Goal: Task Accomplishment & Management: Manage account settings

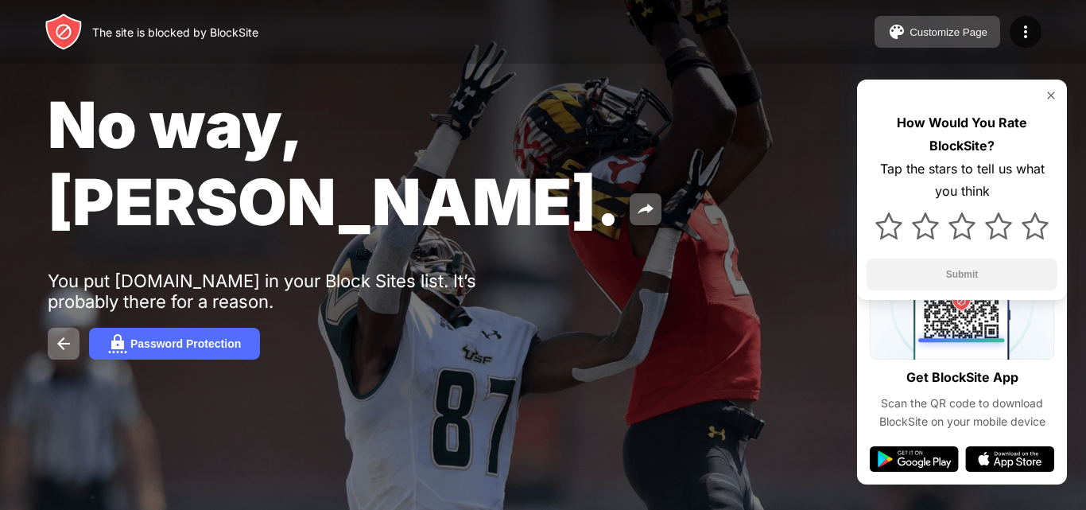
click at [940, 27] on div "Customize Page" at bounding box center [948, 32] width 78 height 12
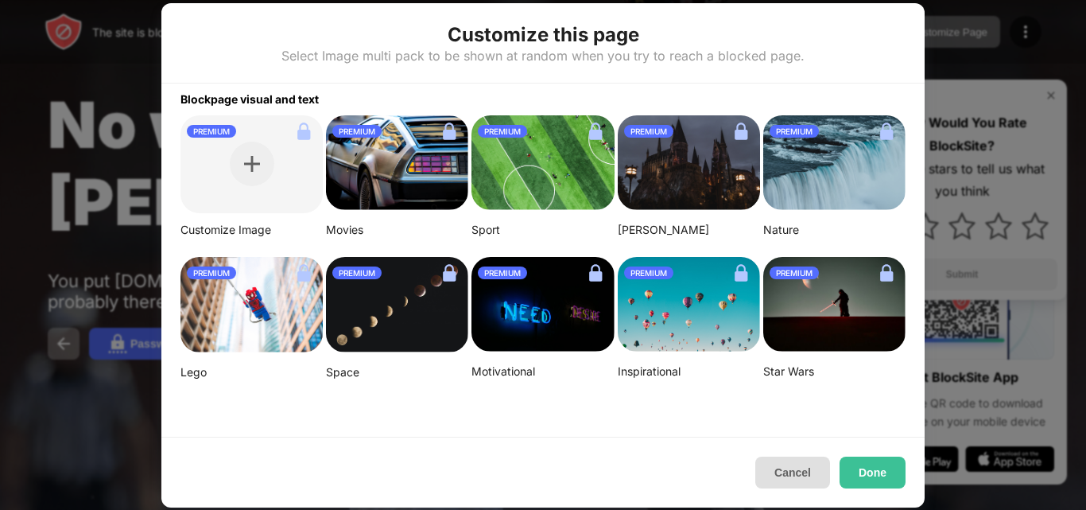
click at [786, 475] on button "Cancel" at bounding box center [792, 472] width 75 height 32
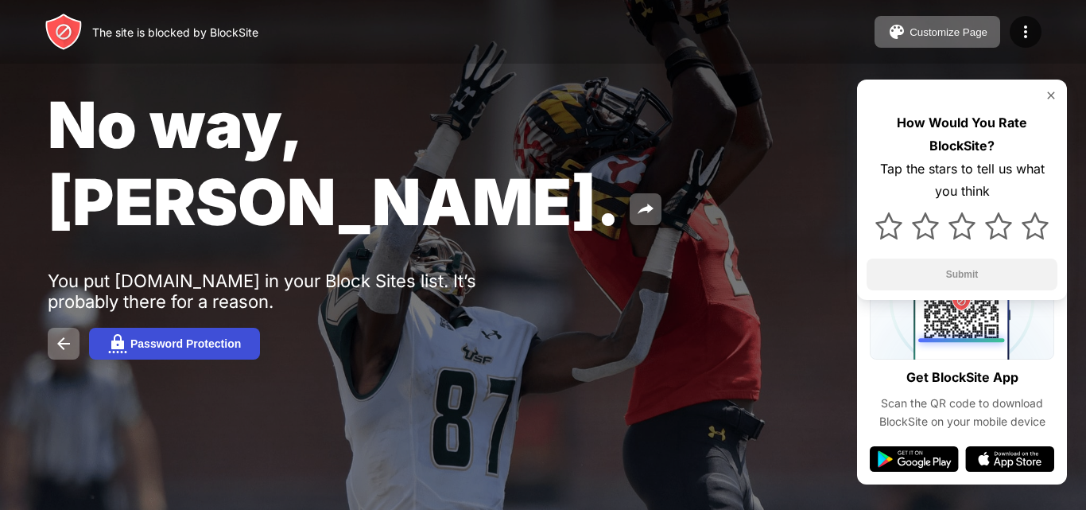
click at [112, 334] on img at bounding box center [117, 343] width 19 height 19
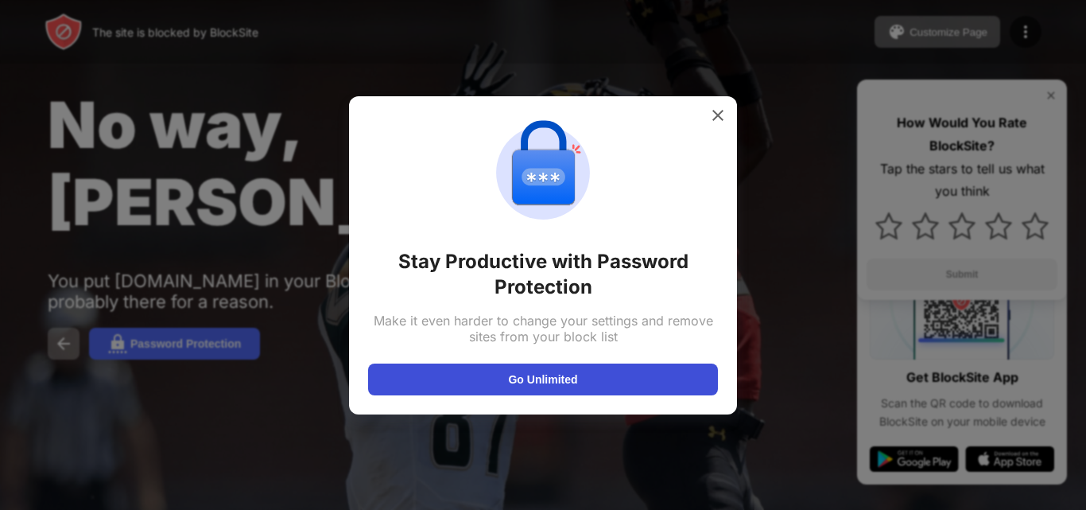
click at [556, 382] on button "Go Unlimited" at bounding box center [543, 379] width 350 height 32
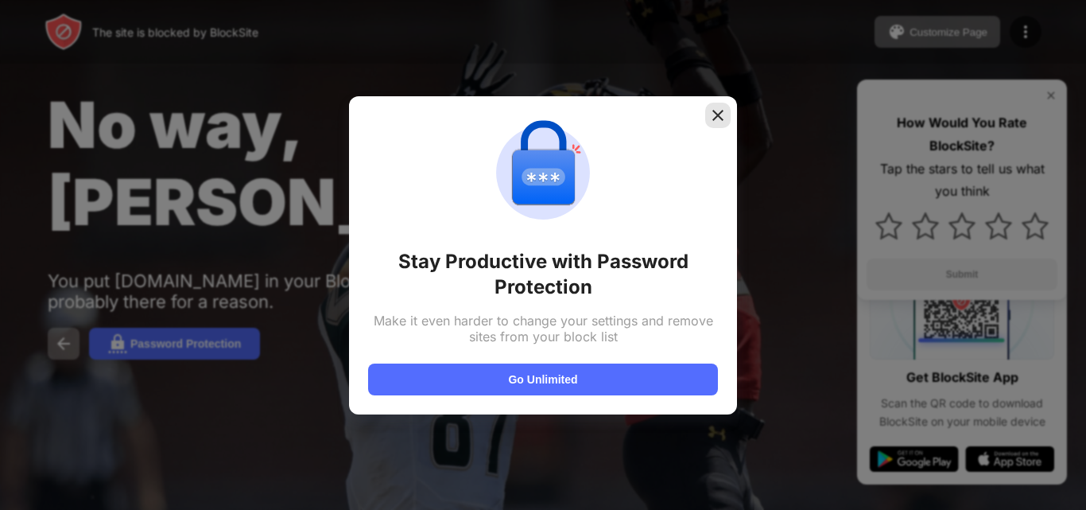
click at [719, 112] on img at bounding box center [718, 115] width 16 height 16
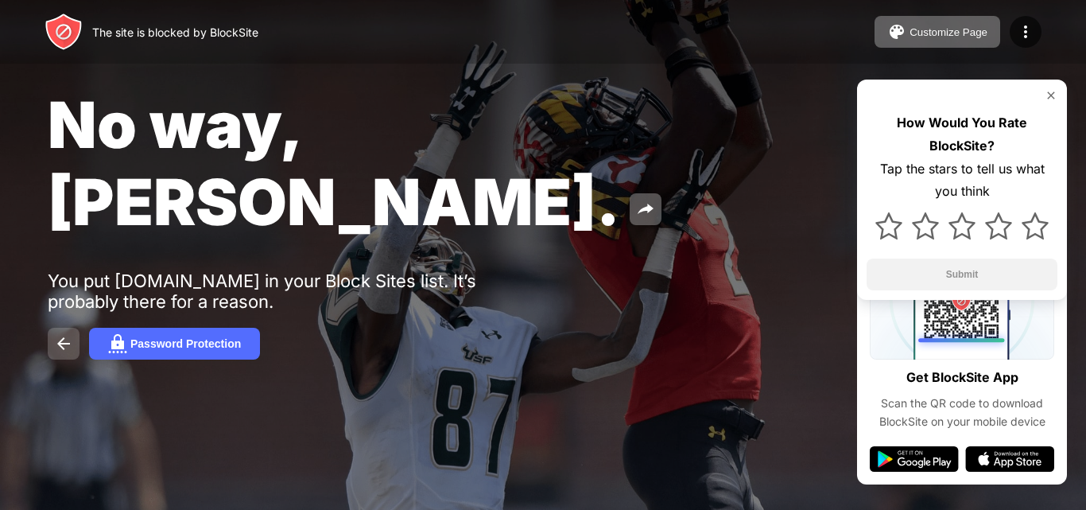
click at [52, 328] on button at bounding box center [64, 344] width 32 height 32
click at [1025, 29] on img at bounding box center [1025, 31] width 19 height 19
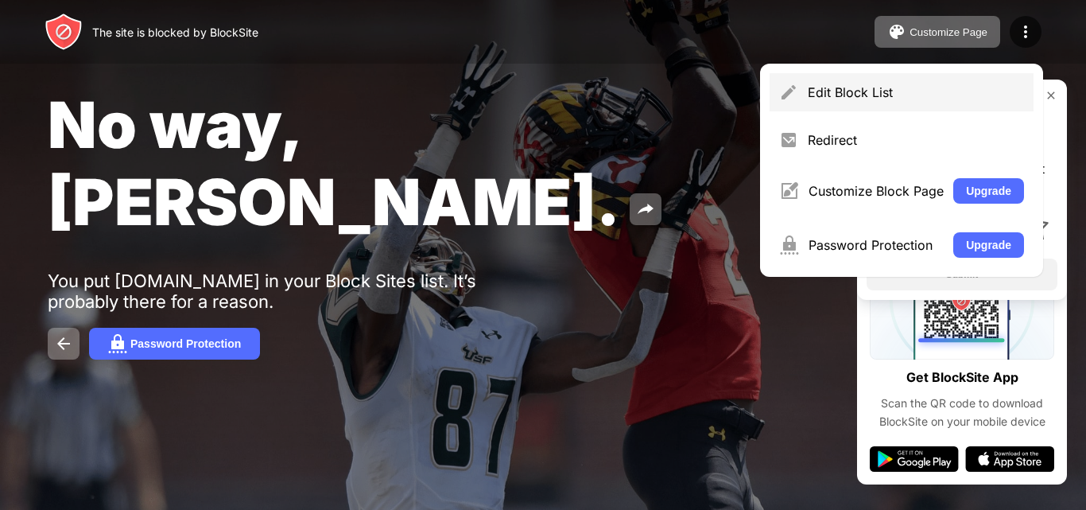
click at [866, 85] on div "Edit Block List" at bounding box center [916, 92] width 216 height 16
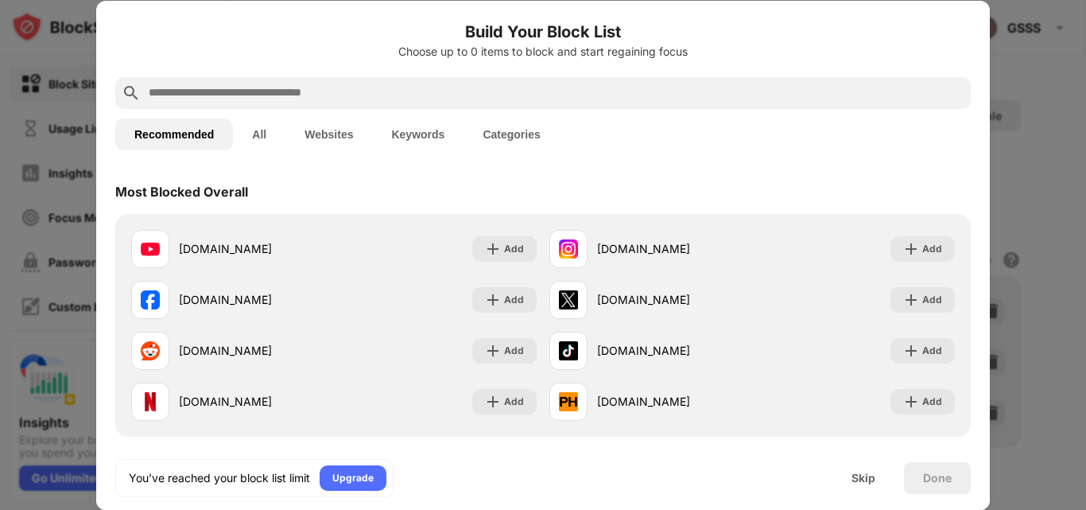
click at [347, 138] on button "Websites" at bounding box center [328, 134] width 87 height 32
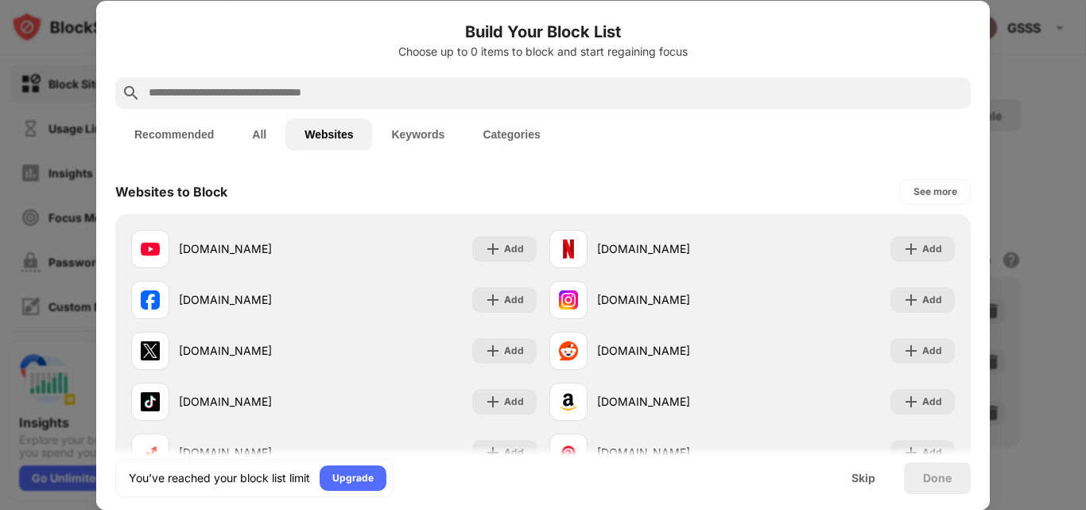
click at [431, 134] on button "Keywords" at bounding box center [417, 134] width 91 height 32
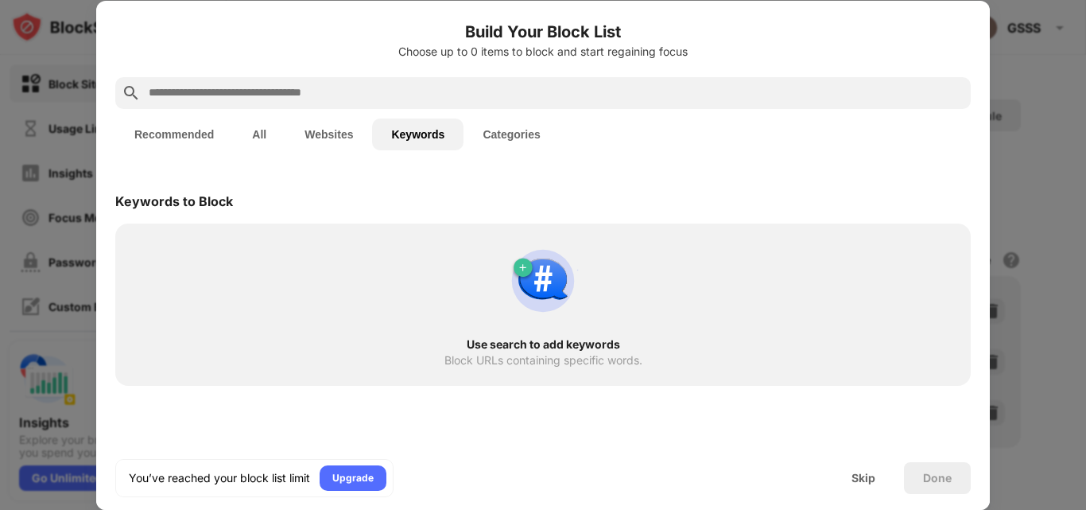
click at [515, 132] on button "Categories" at bounding box center [510, 134] width 95 height 32
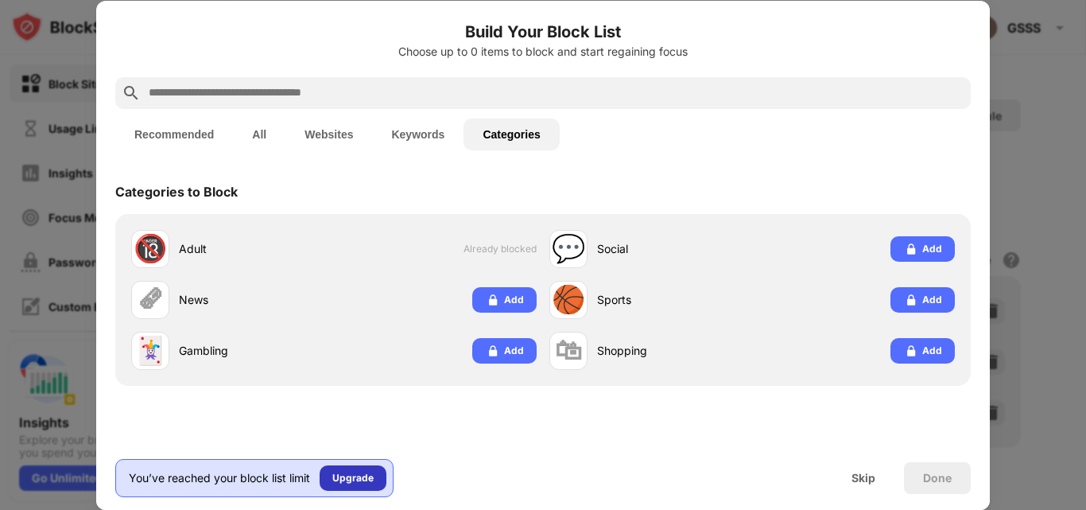
click at [339, 467] on div "Upgrade" at bounding box center [353, 477] width 67 height 25
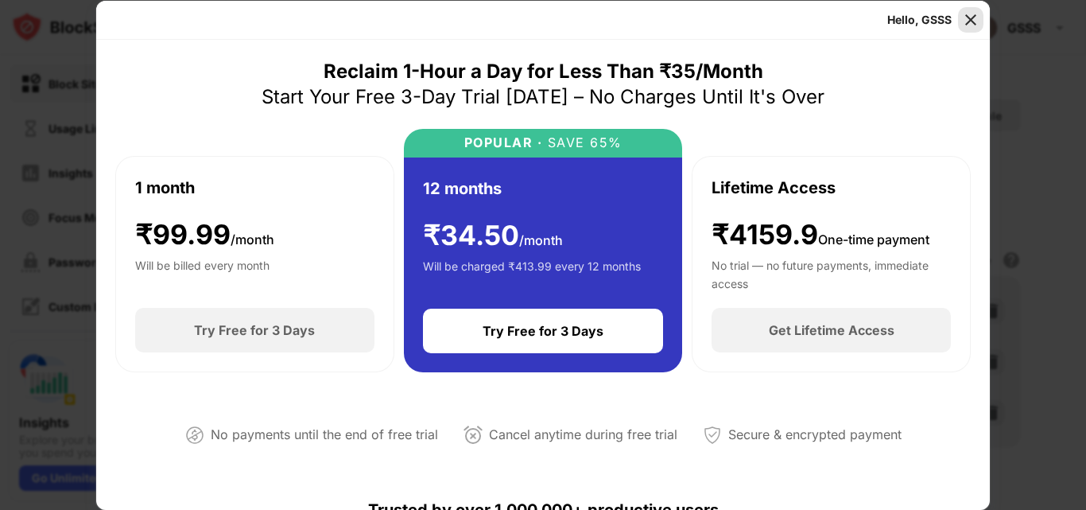
click at [971, 19] on img at bounding box center [971, 20] width 16 height 16
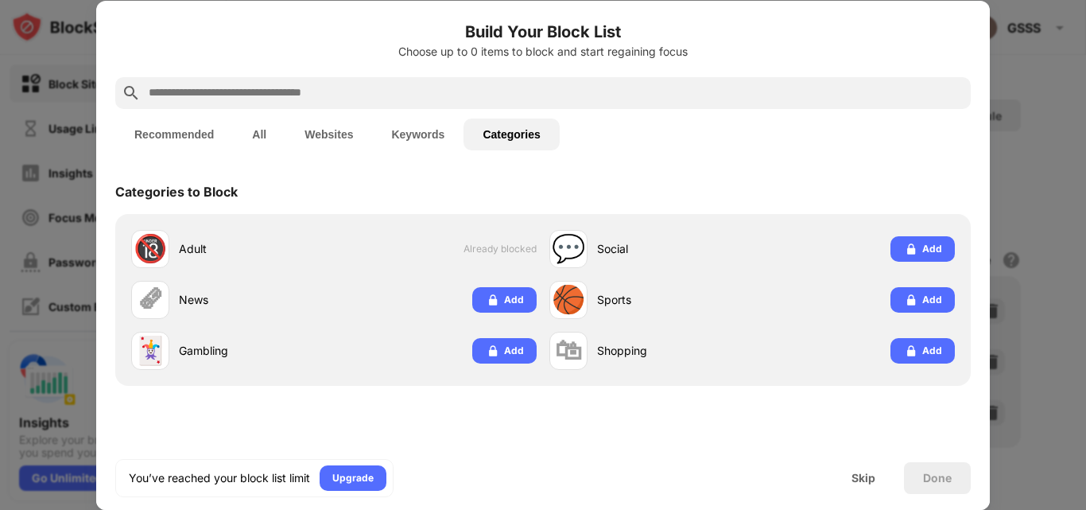
click at [328, 141] on button "Websites" at bounding box center [328, 134] width 87 height 32
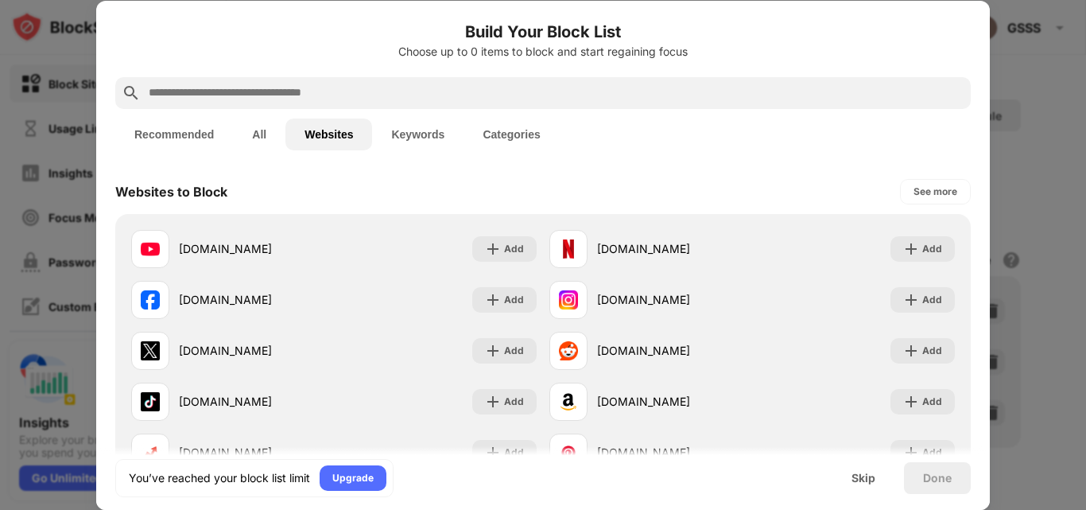
click at [259, 140] on button "All" at bounding box center [259, 134] width 52 height 32
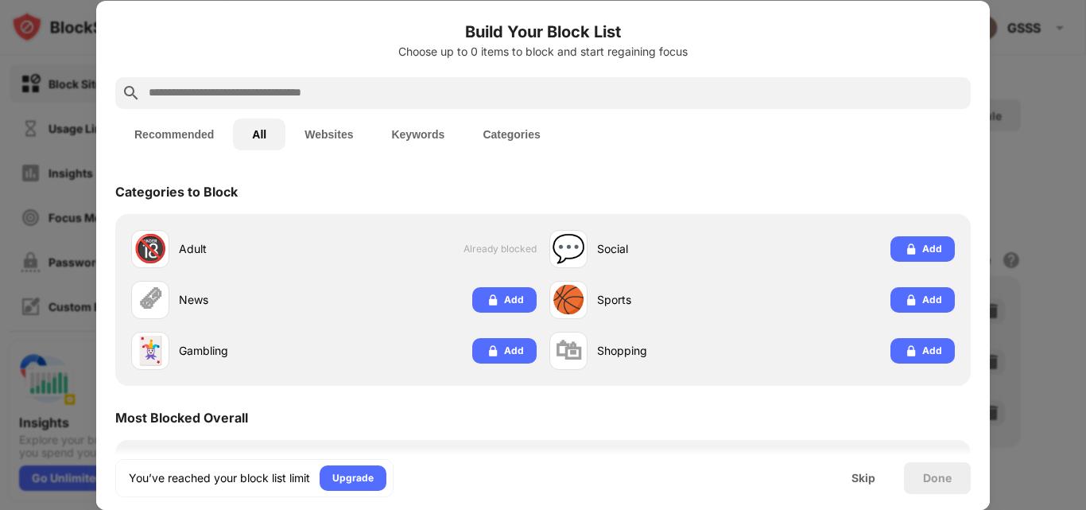
click at [328, 96] on input "text" at bounding box center [555, 92] width 817 height 19
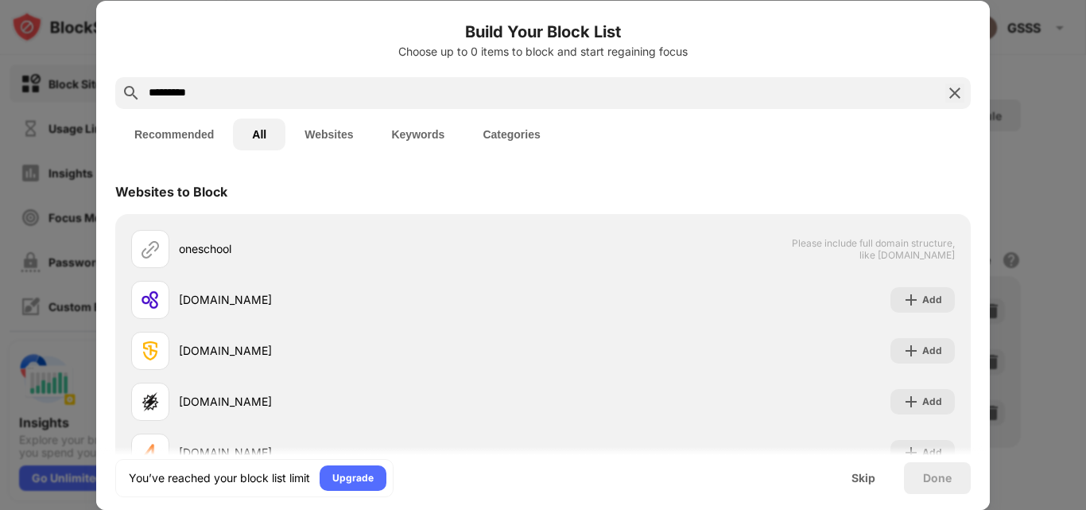
type input "*********"
click at [1021, 84] on div at bounding box center [543, 255] width 1086 height 510
drag, startPoint x: 0, startPoint y: 35, endPoint x: 12, endPoint y: 13, distance: 25.3
click at [2, 28] on div at bounding box center [543, 255] width 1086 height 510
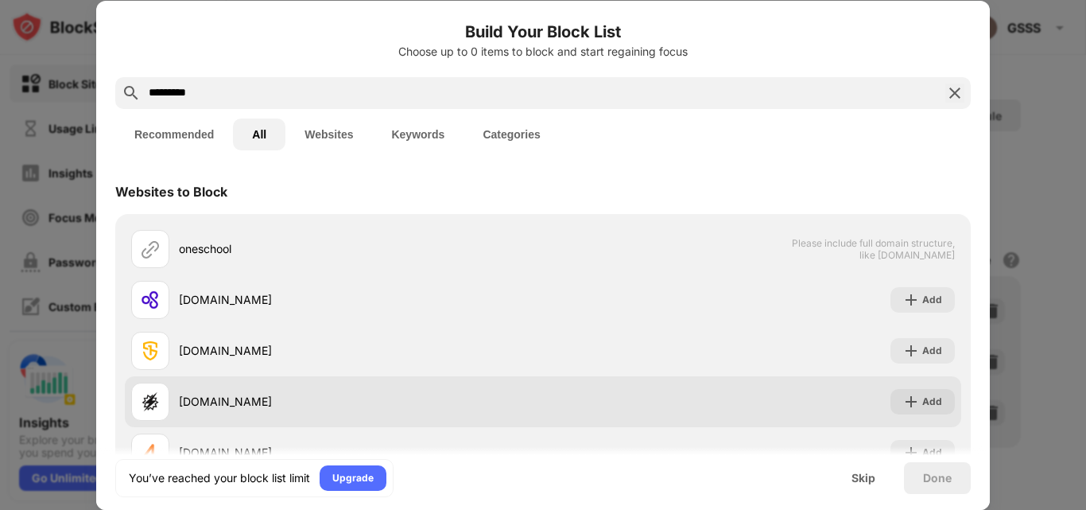
click at [240, 403] on div "oneschool.education" at bounding box center [361, 401] width 364 height 17
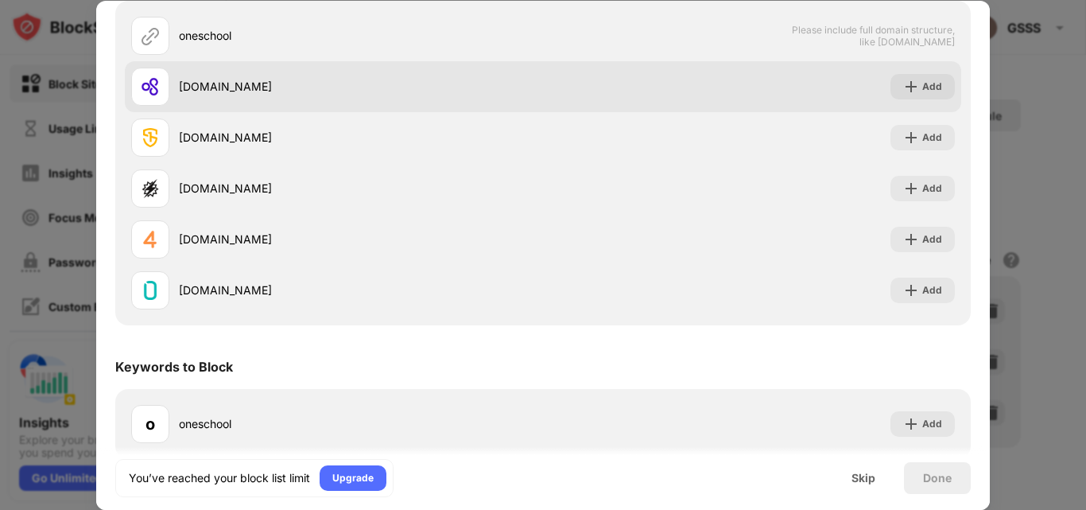
scroll to position [610, 0]
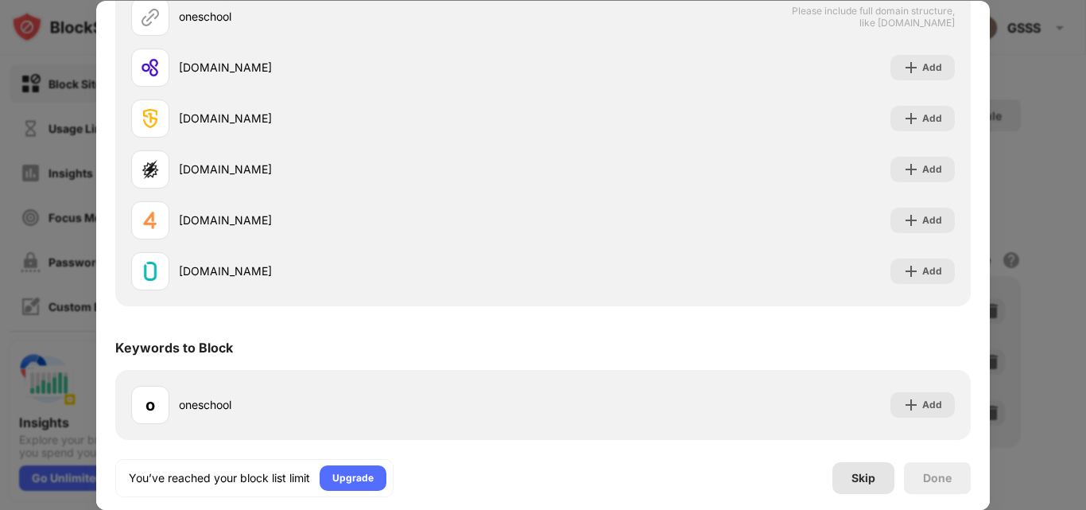
click at [874, 485] on div "Skip" at bounding box center [863, 478] width 62 height 32
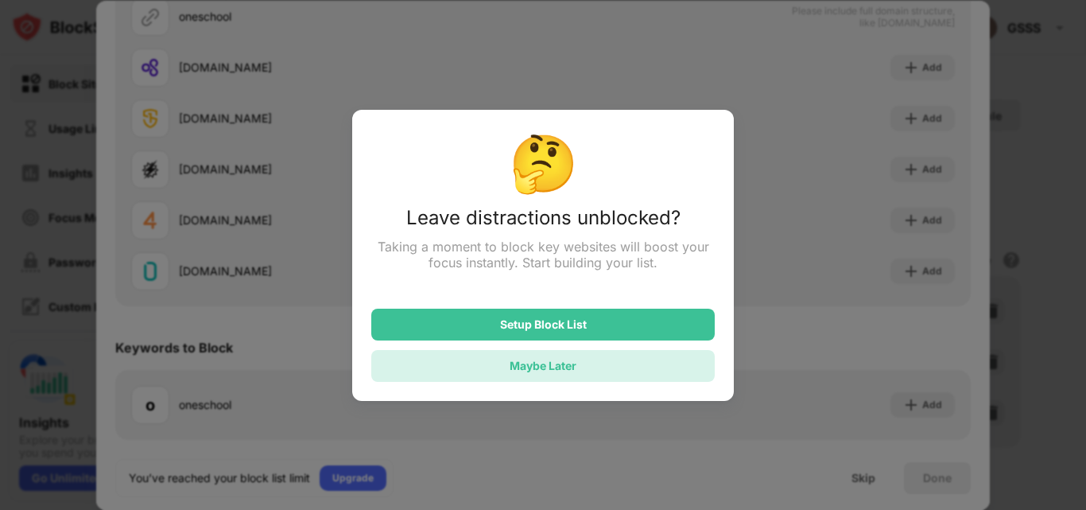
click at [555, 367] on div "Maybe Later" at bounding box center [543, 366] width 67 height 14
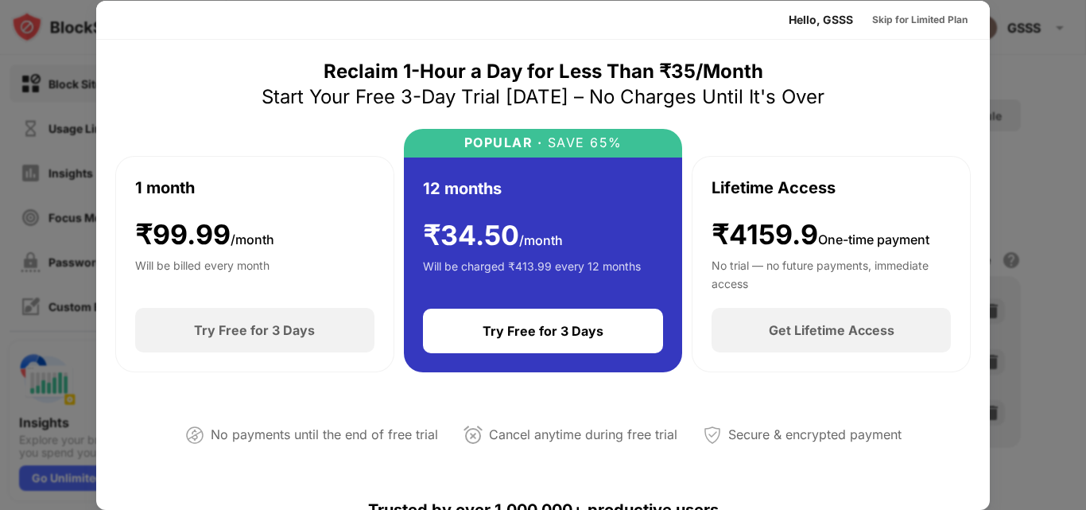
click at [793, 14] on div "Hello, GSSS" at bounding box center [821, 20] width 64 height 13
